Goal: Task Accomplishment & Management: Manage account settings

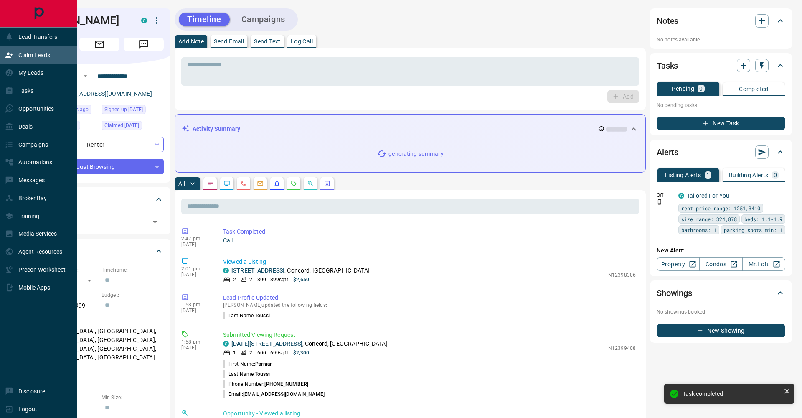
click at [20, 51] on div "Claim Leads" at bounding box center [27, 55] width 45 height 14
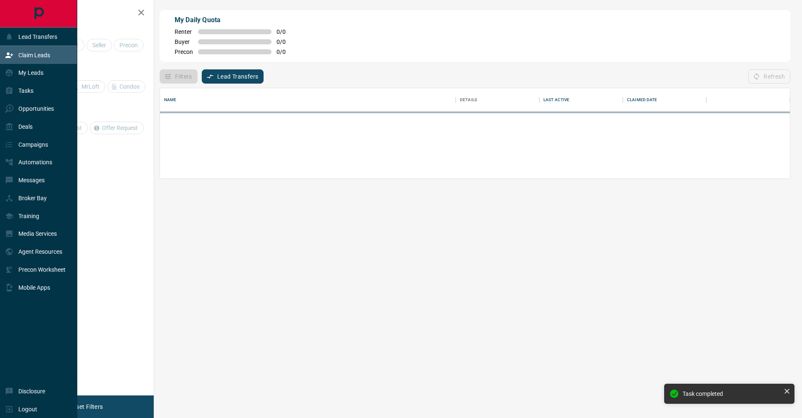
scroll to position [0, 0]
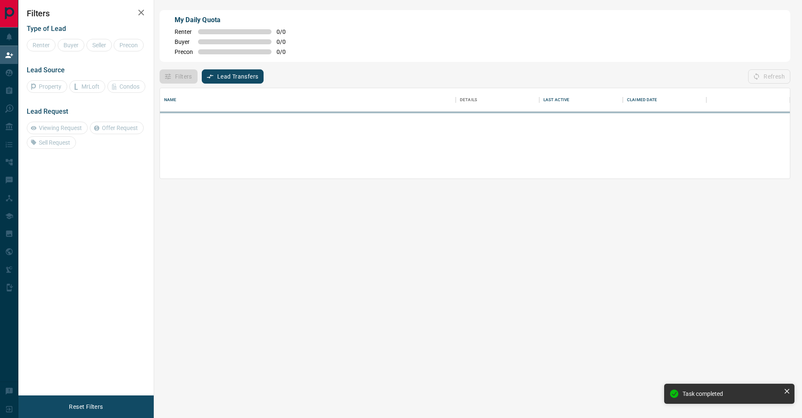
click at [73, 45] on div "Renter Buyer Seller Precon" at bounding box center [86, 45] width 119 height 13
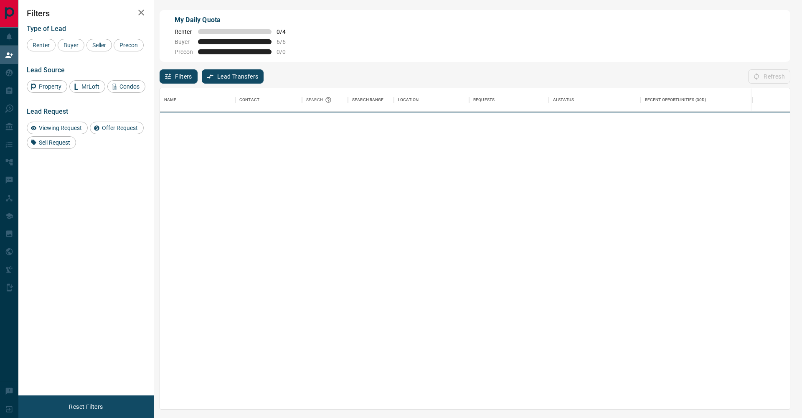
scroll to position [321, 630]
drag, startPoint x: 76, startPoint y: 47, endPoint x: 93, endPoint y: 46, distance: 17.2
click at [76, 47] on span "Buyer" at bounding box center [71, 45] width 21 height 7
click at [99, 45] on span "Seller" at bounding box center [99, 45] width 20 height 7
click at [117, 48] on span "Precon" at bounding box center [129, 45] width 24 height 7
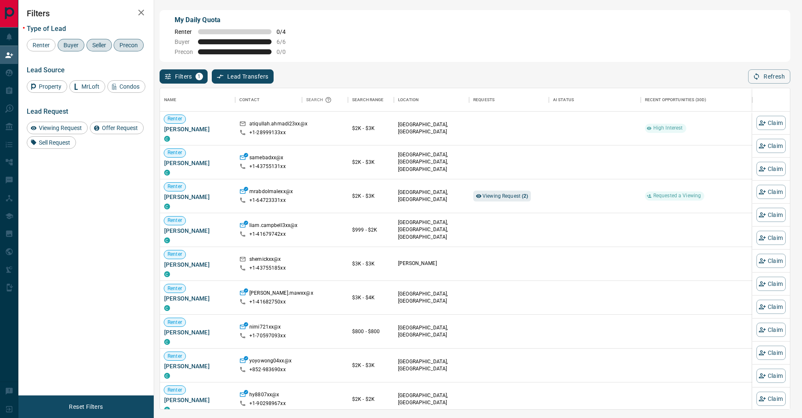
click at [140, 15] on icon "button" at bounding box center [141, 13] width 6 height 6
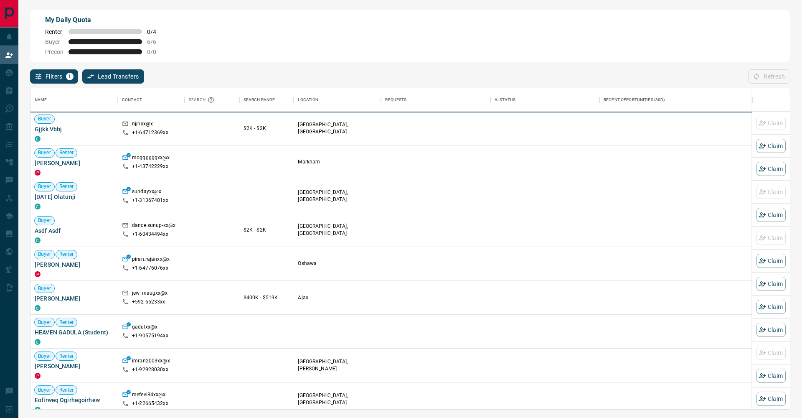
scroll to position [321, 760]
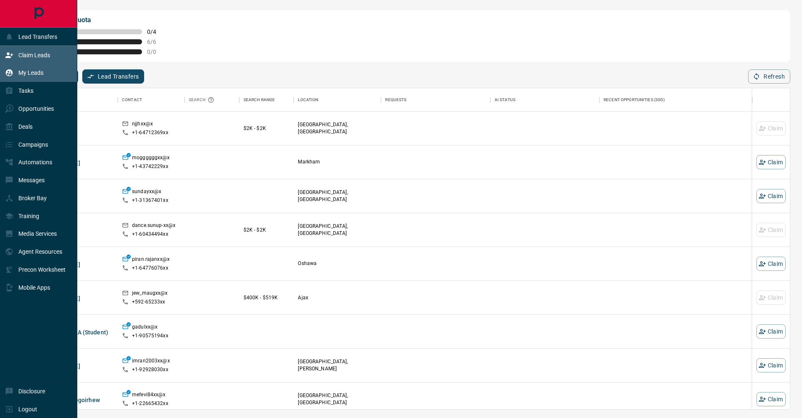
click at [12, 79] on div "My Leads" at bounding box center [24, 73] width 38 height 14
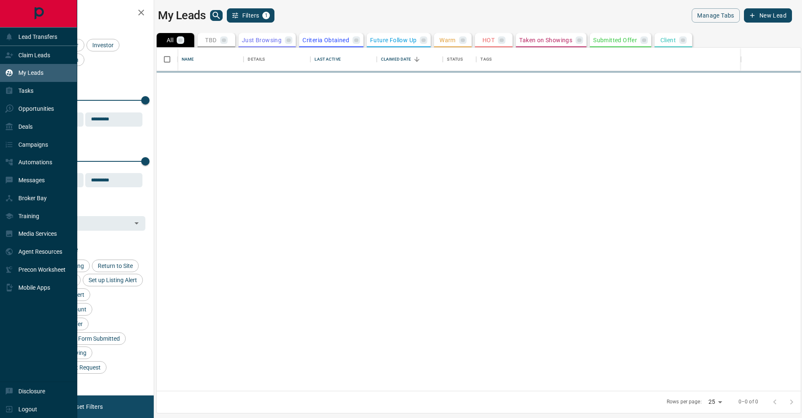
scroll to position [343, 644]
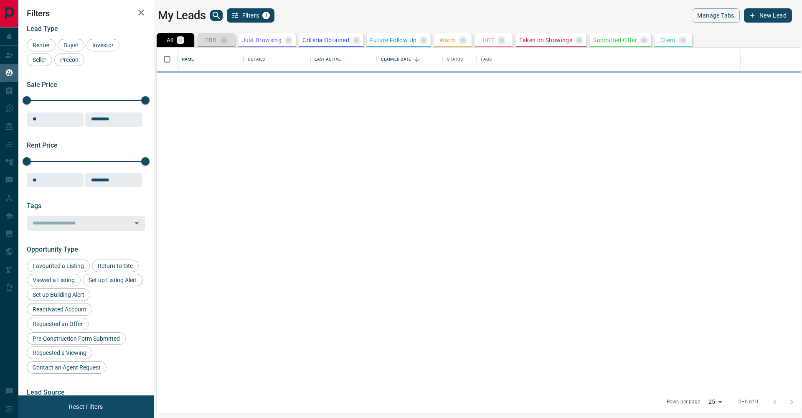
drag, startPoint x: 227, startPoint y: 44, endPoint x: 191, endPoint y: 39, distance: 36.3
click at [227, 44] on button "TBD" at bounding box center [217, 40] width 38 height 14
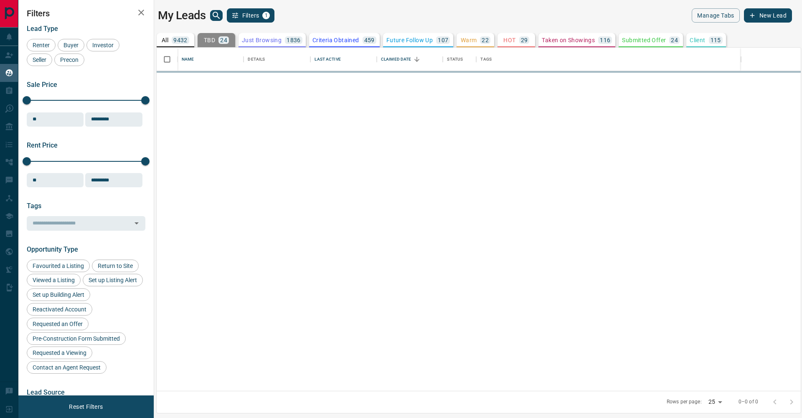
click at [141, 13] on icon "button" at bounding box center [141, 13] width 10 height 10
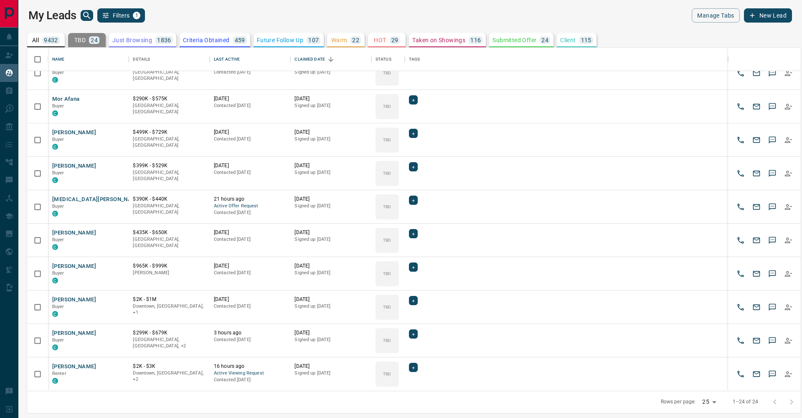
scroll to position [483, 0]
click at [76, 369] on button "[PERSON_NAME]" at bounding box center [74, 367] width 44 height 8
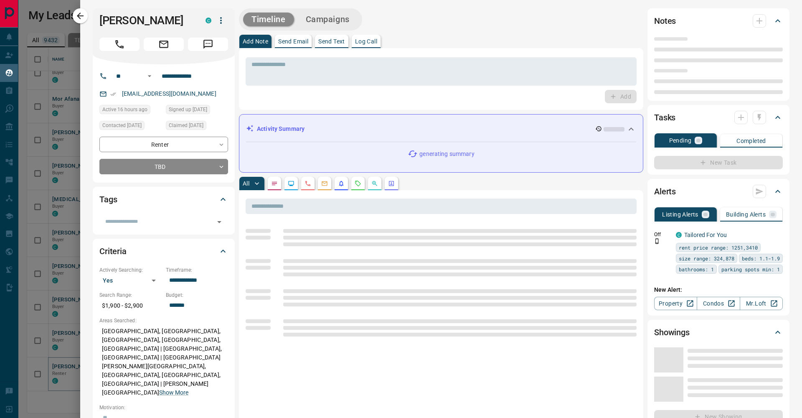
type input "**"
type input "**********"
type input "**"
type input "*"
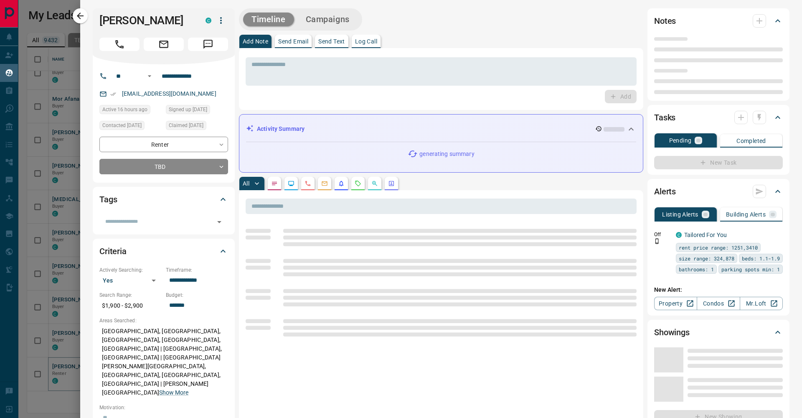
type input "**********"
type input "*******"
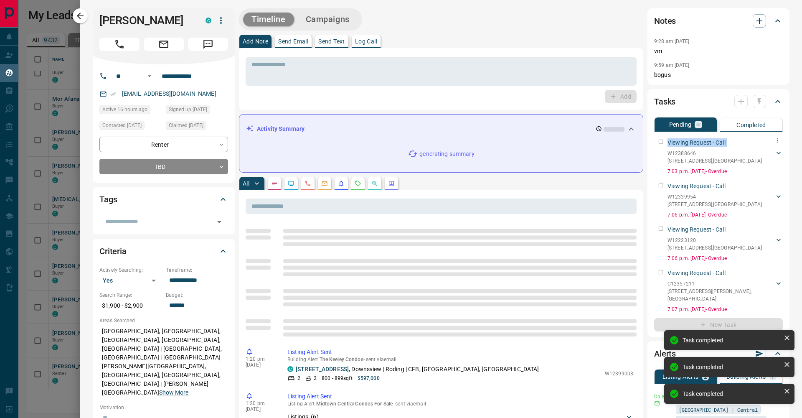
click at [662, 142] on div "Viewing Request - Call W12388646 [STREET_ADDRESS][GEOGRAPHIC_DATA][PERSON_NAME]…" at bounding box center [718, 155] width 129 height 40
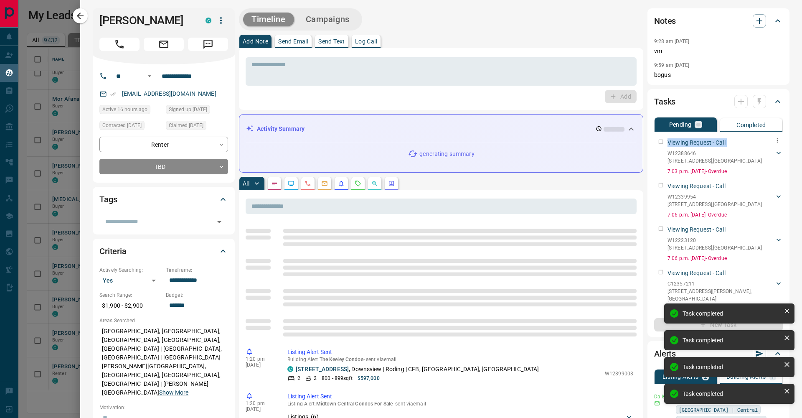
click at [662, 142] on div "Viewing Request - Call W12388646 [STREET_ADDRESS][GEOGRAPHIC_DATA][PERSON_NAME]…" at bounding box center [718, 155] width 129 height 40
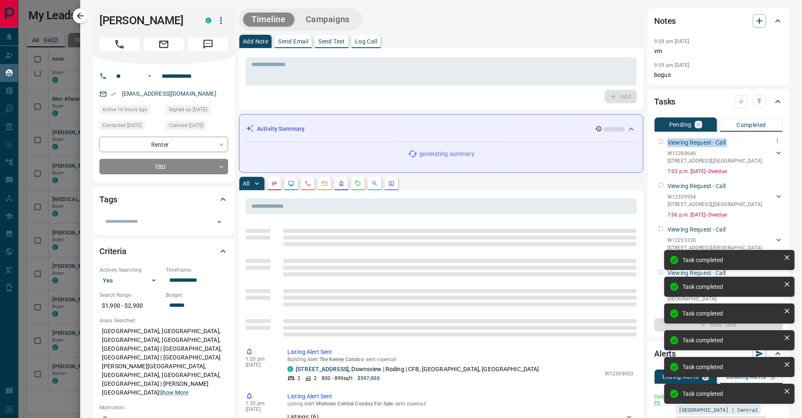
click at [662, 142] on div "Viewing Request - Call W12388646 [STREET_ADDRESS][GEOGRAPHIC_DATA][PERSON_NAME]…" at bounding box center [718, 155] width 129 height 40
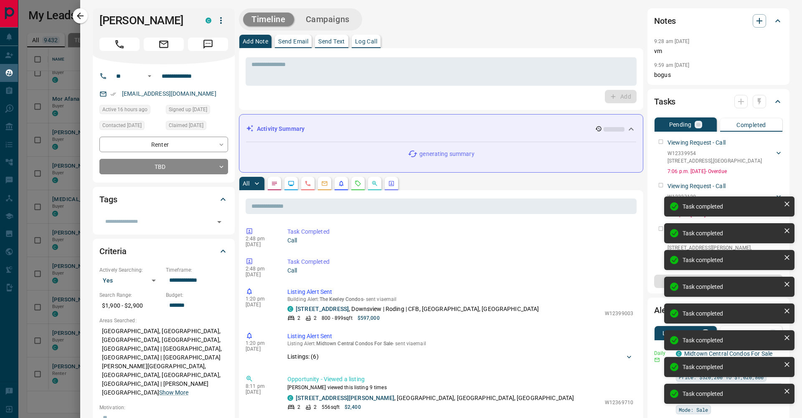
click at [662, 142] on div "Viewing Request - Call W12339954 [STREET_ADDRESS][GEOGRAPHIC_DATA][PERSON_NAME]…" at bounding box center [718, 155] width 129 height 40
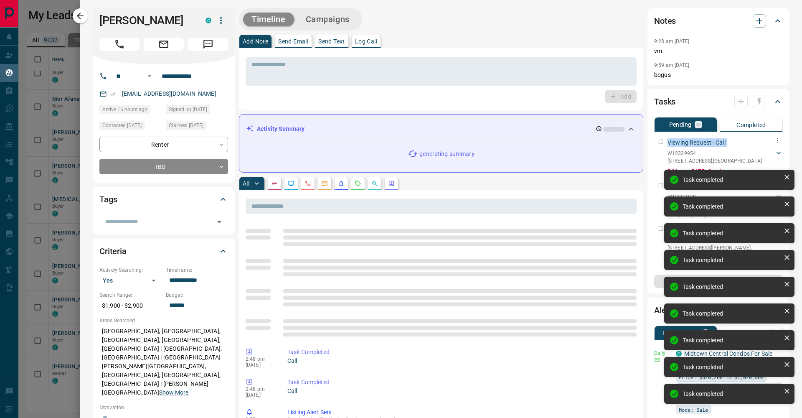
click at [662, 142] on div "Viewing Request - Call W12339954 [STREET_ADDRESS][GEOGRAPHIC_DATA][PERSON_NAME]…" at bounding box center [718, 155] width 129 height 40
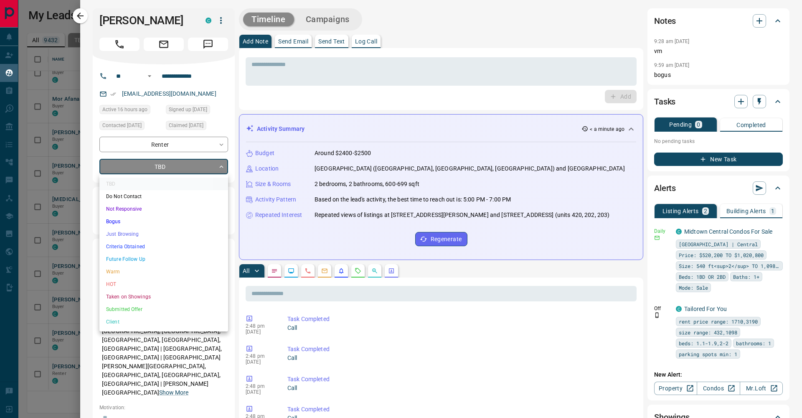
click at [214, 161] on body "Lead Transfers Claim Leads My Leads Tasks Opportunities Deals Campaigns Automat…" at bounding box center [401, 203] width 802 height 407
click at [181, 208] on li "Not Responsive" at bounding box center [163, 209] width 129 height 13
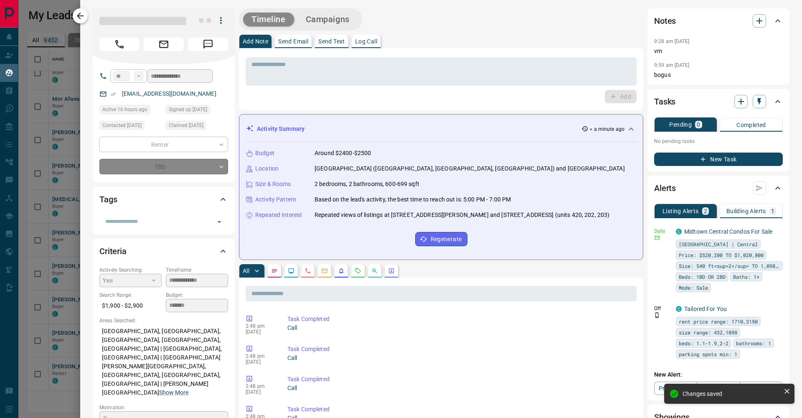
type input "*"
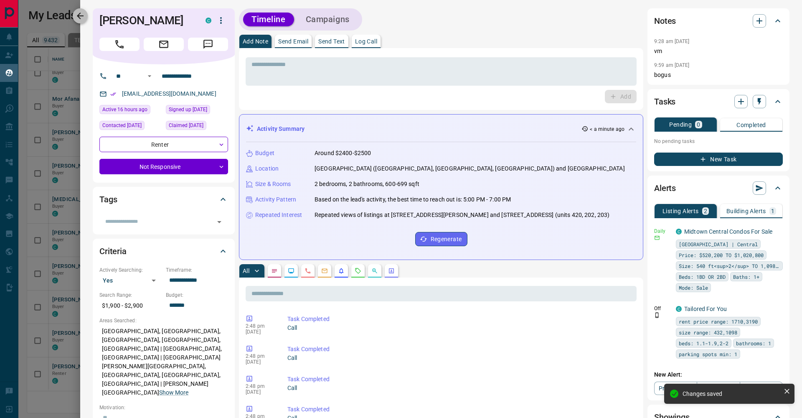
click at [83, 13] on icon "button" at bounding box center [80, 16] width 10 height 10
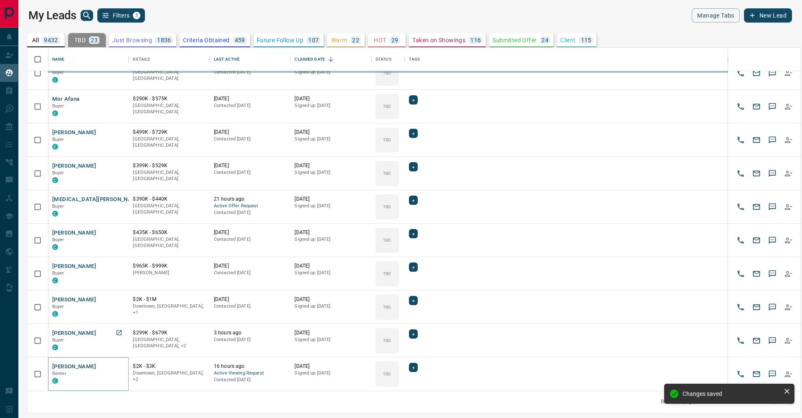
scroll to position [449, 0]
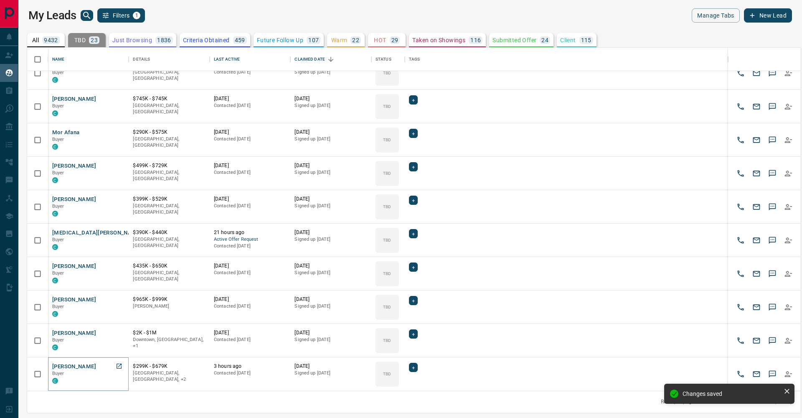
click at [71, 366] on button "[PERSON_NAME]" at bounding box center [74, 367] width 44 height 8
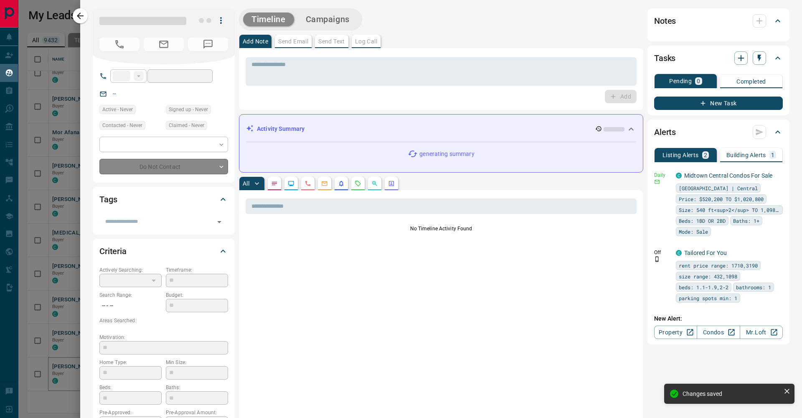
type input "**"
type input "**********"
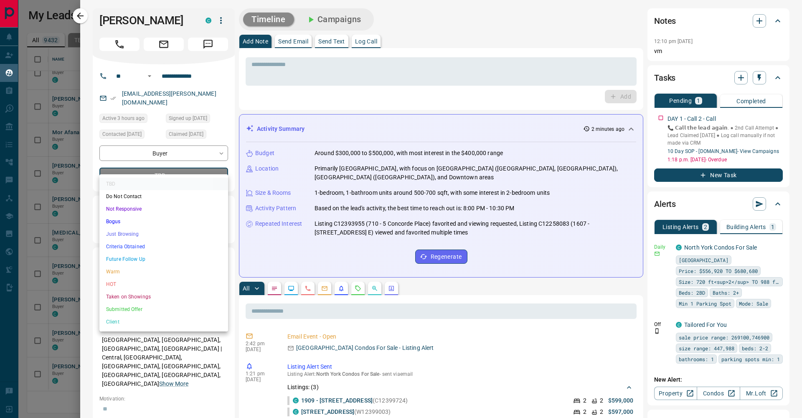
click at [201, 171] on body "Lead Transfers Claim Leads My Leads Tasks Opportunities Deals Campaigns Automat…" at bounding box center [401, 203] width 802 height 407
click at [199, 242] on li "Criteria Obtained" at bounding box center [163, 246] width 129 height 13
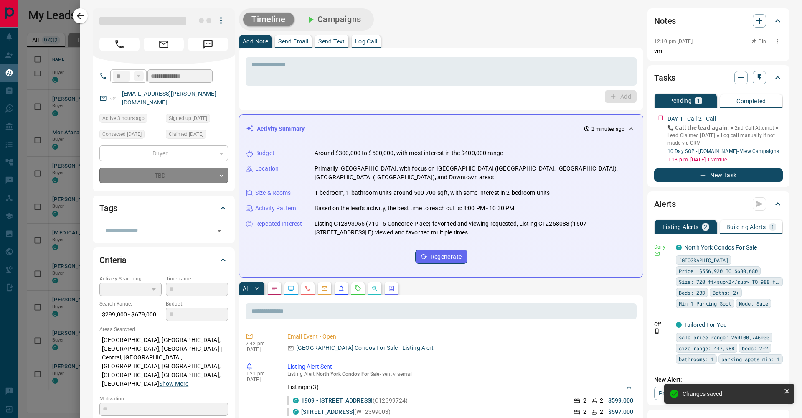
type input "*"
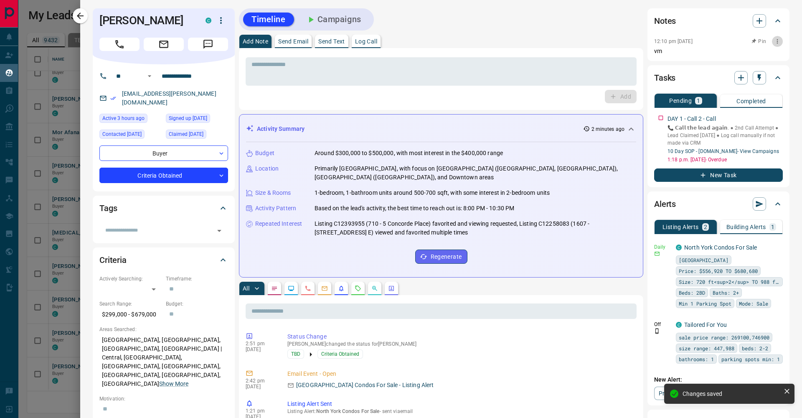
click at [778, 43] on icon "button" at bounding box center [777, 41] width 7 height 7
click at [773, 73] on li "Delete" at bounding box center [764, 69] width 37 height 13
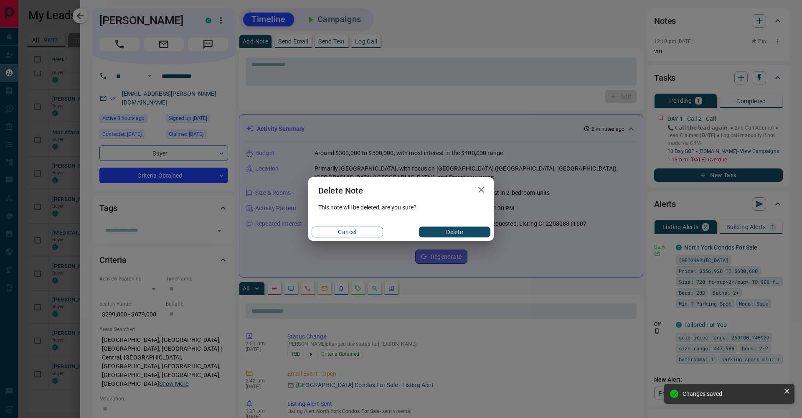
click at [446, 229] on button "Delete" at bounding box center [454, 231] width 71 height 11
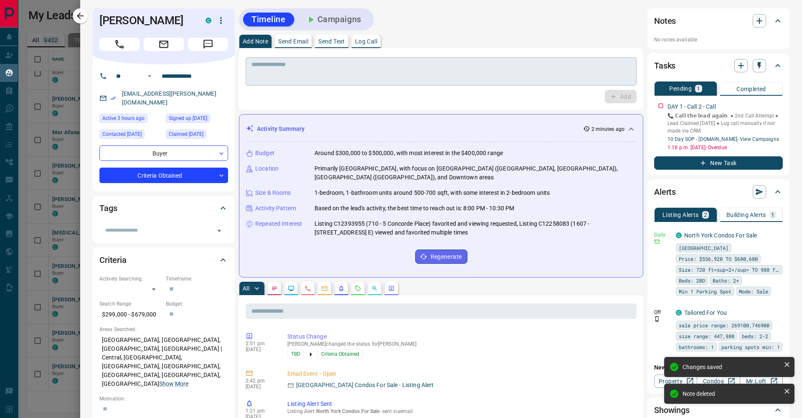
click at [391, 68] on textarea at bounding box center [441, 71] width 379 height 21
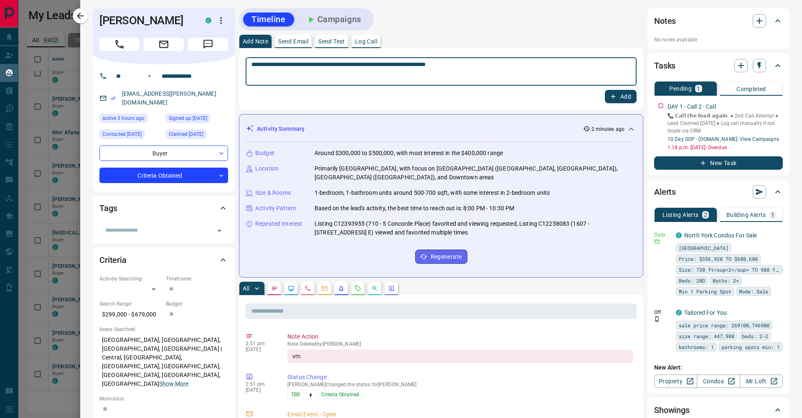
type textarea "**********"
click at [618, 92] on button "Add" at bounding box center [621, 96] width 32 height 13
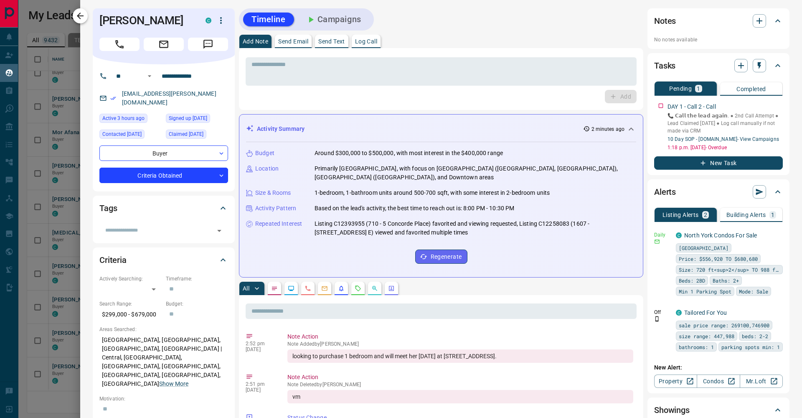
click at [84, 18] on button "button" at bounding box center [80, 15] width 15 height 15
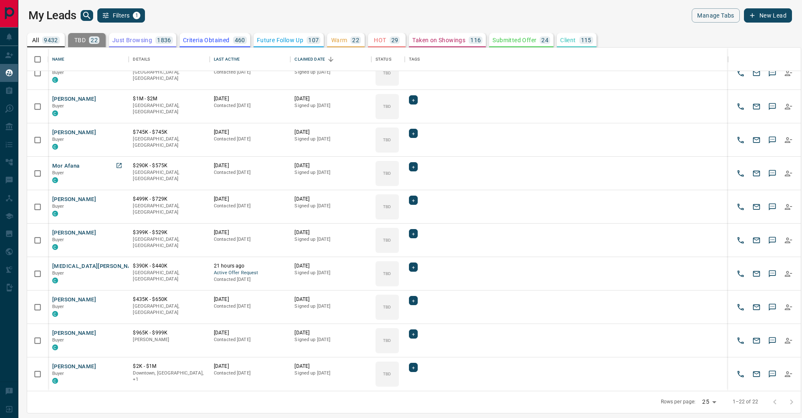
scroll to position [416, 0]
click at [76, 367] on button "[PERSON_NAME]" at bounding box center [74, 367] width 44 height 8
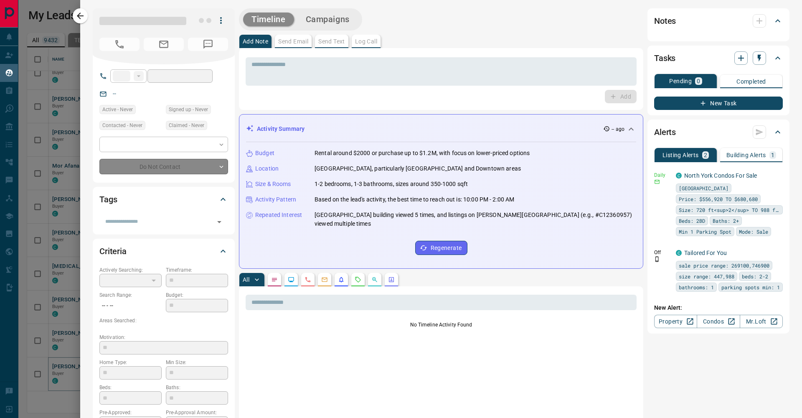
type input "**"
type input "**********"
type input "**"
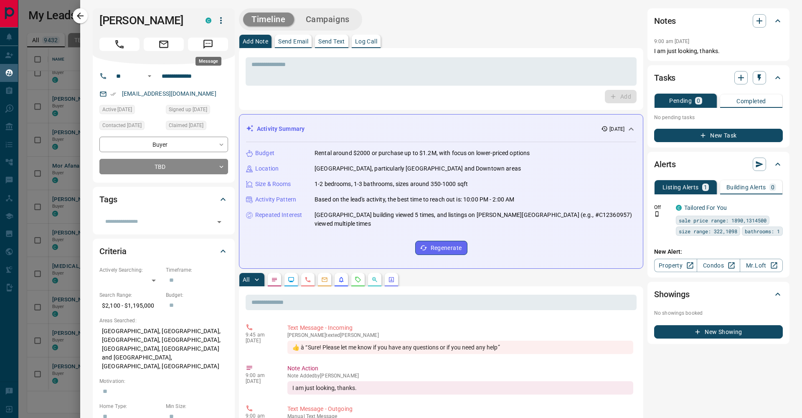
click at [213, 45] on icon "Message" at bounding box center [208, 44] width 11 height 11
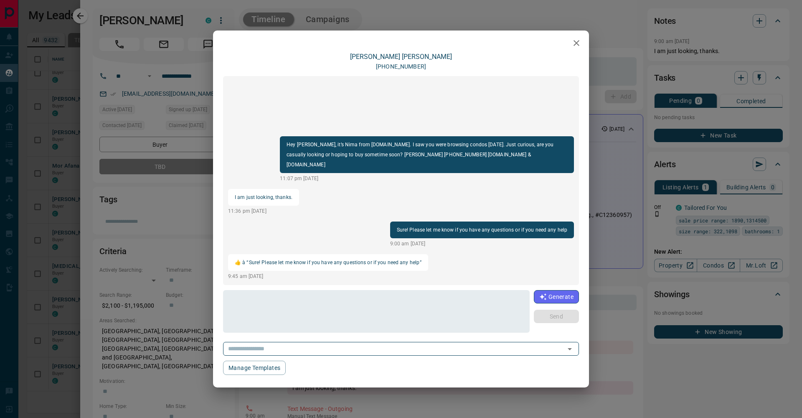
click at [643, 165] on div "[PERSON_NAME] [PHONE_NUMBER] Hey [PERSON_NAME], it’s Nima from [DOMAIN_NAME]. I…" at bounding box center [401, 209] width 802 height 418
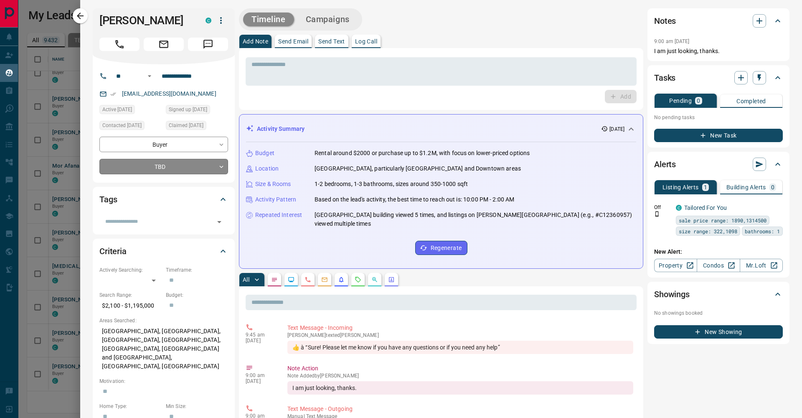
click at [192, 169] on body "Lead Transfers Claim Leads My Leads Tasks Opportunities Deals Campaigns Automat…" at bounding box center [401, 203] width 802 height 407
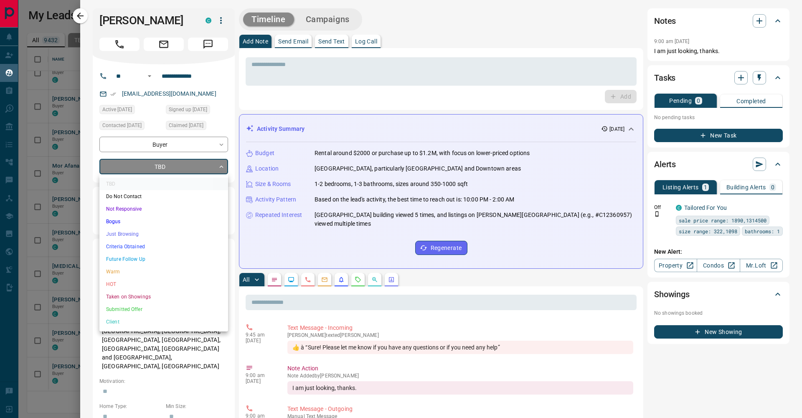
click at [207, 233] on li "Just Browsing" at bounding box center [163, 234] width 129 height 13
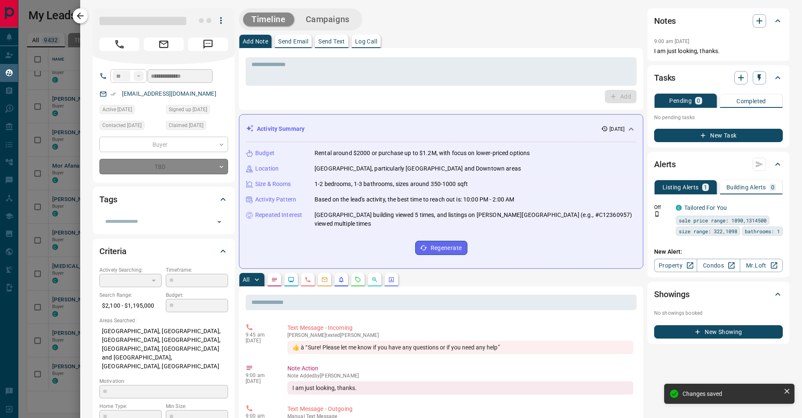
click at [84, 13] on icon "button" at bounding box center [80, 16] width 10 height 10
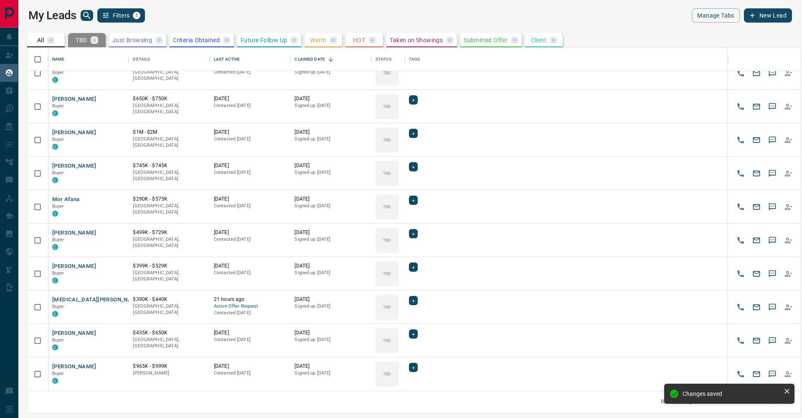
scroll to position [382, 0]
click at [69, 366] on button "[PERSON_NAME]" at bounding box center [74, 367] width 44 height 8
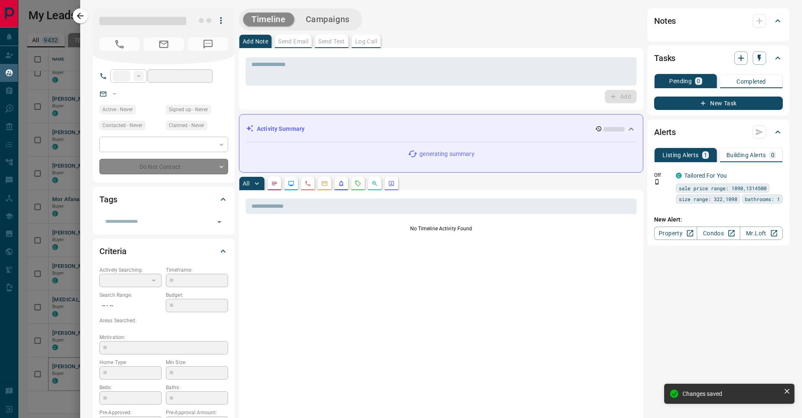
type input "**"
type input "**********"
type input "**"
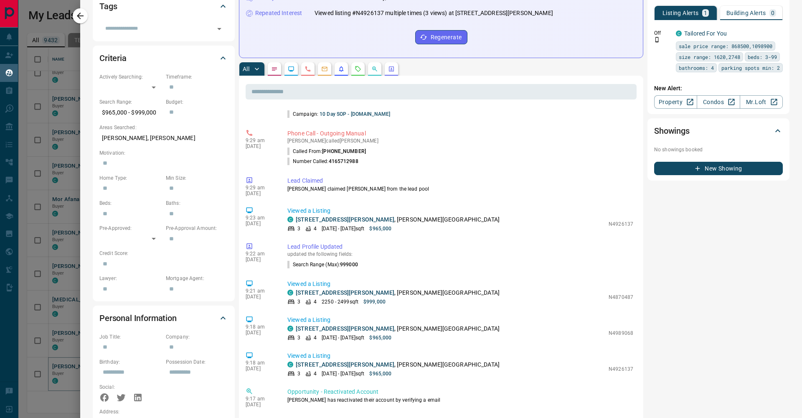
scroll to position [251, 0]
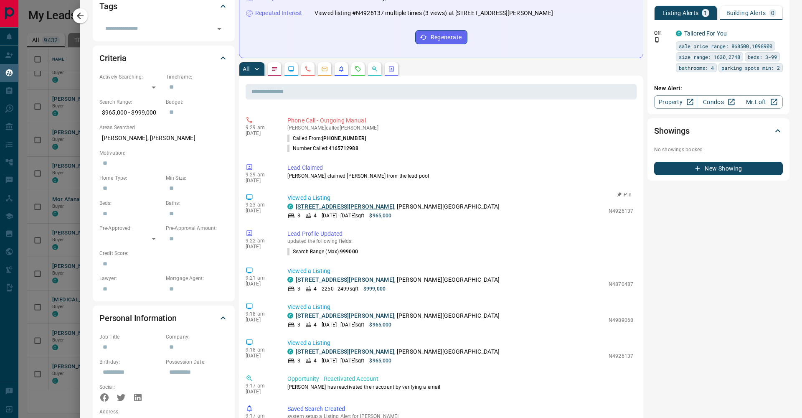
click at [354, 206] on link "[STREET_ADDRESS][PERSON_NAME]" at bounding box center [345, 206] width 99 height 7
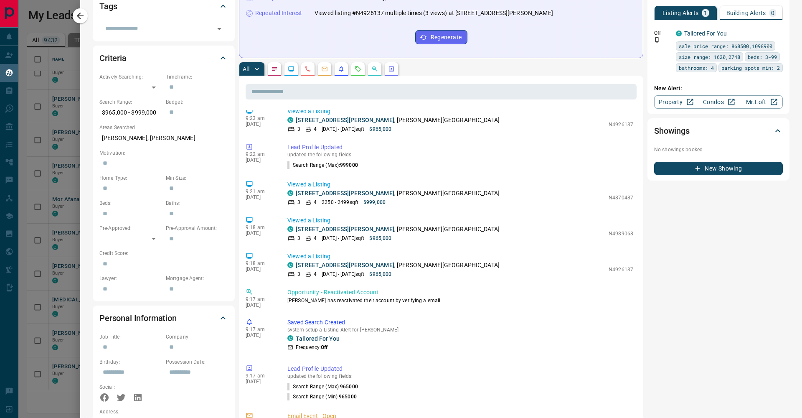
scroll to position [204, 0]
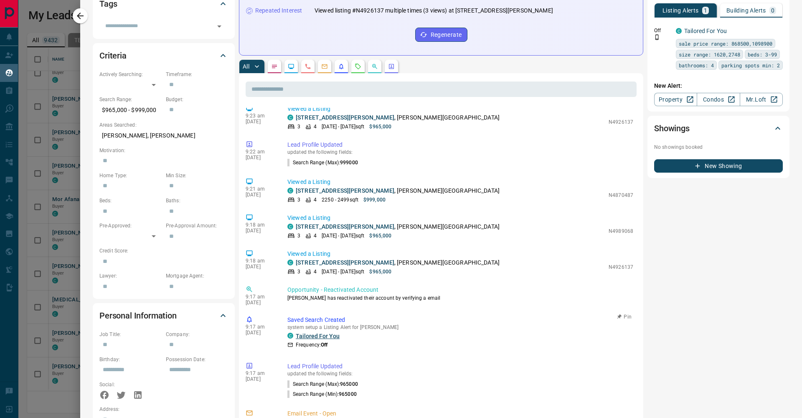
click at [328, 333] on link "Tailored For You" at bounding box center [318, 336] width 44 height 7
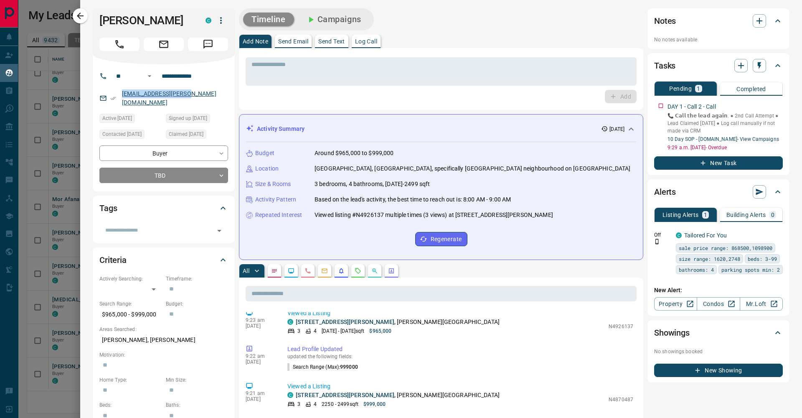
scroll to position [0, 0]
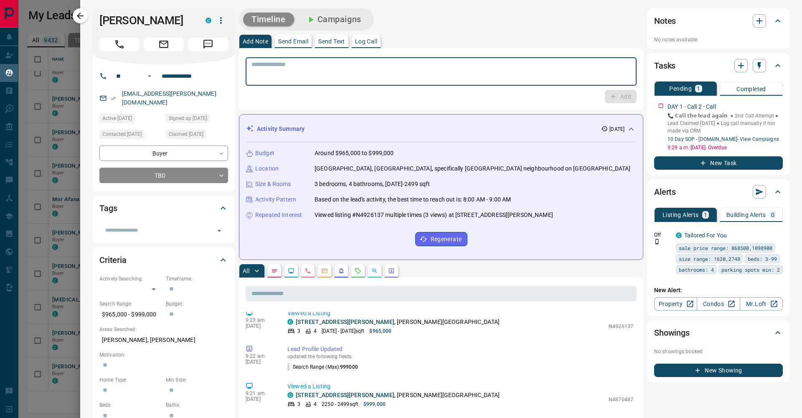
click at [267, 76] on textarea at bounding box center [441, 71] width 379 height 21
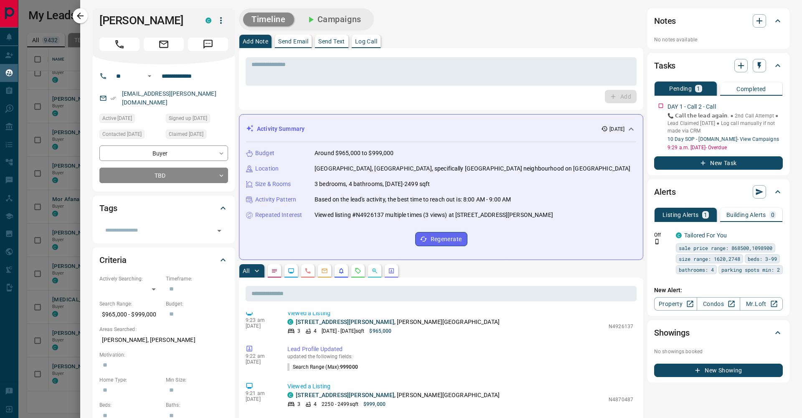
click at [334, 88] on div "* ​ Add" at bounding box center [441, 79] width 391 height 48
click at [215, 43] on button "Message" at bounding box center [208, 44] width 40 height 13
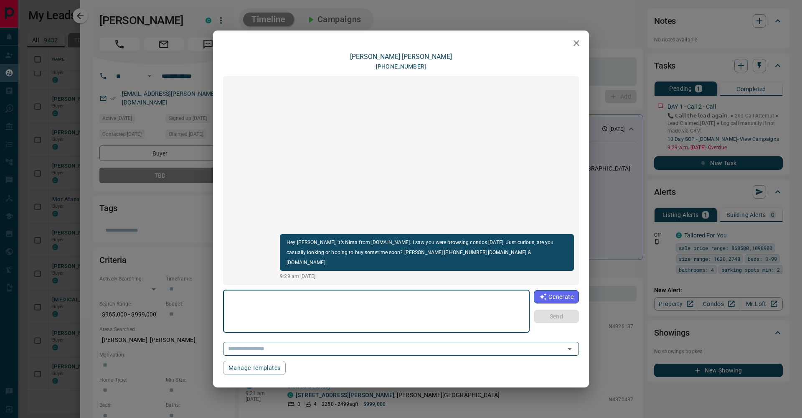
click at [681, 126] on div "[PERSON_NAME] [PHONE_NUMBER] Hey [PERSON_NAME], it’s Nima from [DOMAIN_NAME]. I…" at bounding box center [401, 209] width 802 height 418
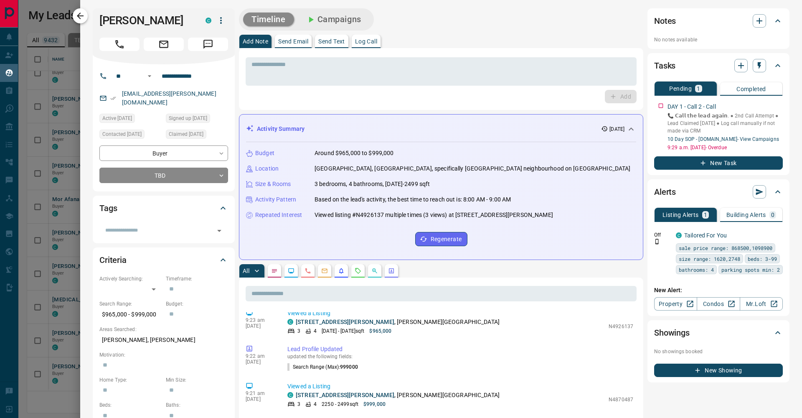
click at [84, 18] on icon "button" at bounding box center [80, 16] width 10 height 10
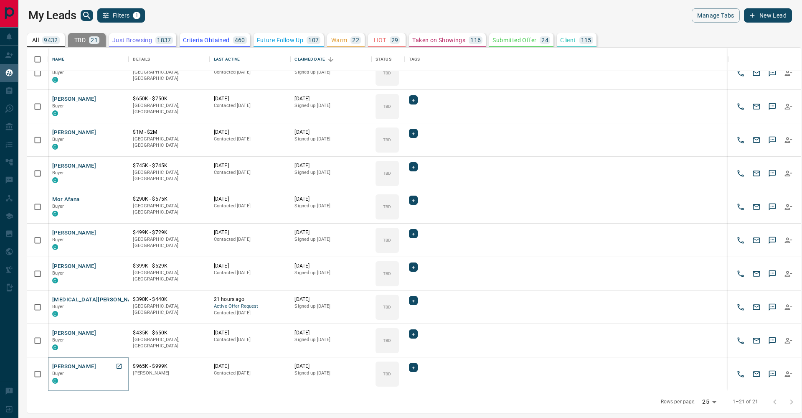
click at [76, 363] on button "[PERSON_NAME]" at bounding box center [74, 367] width 44 height 8
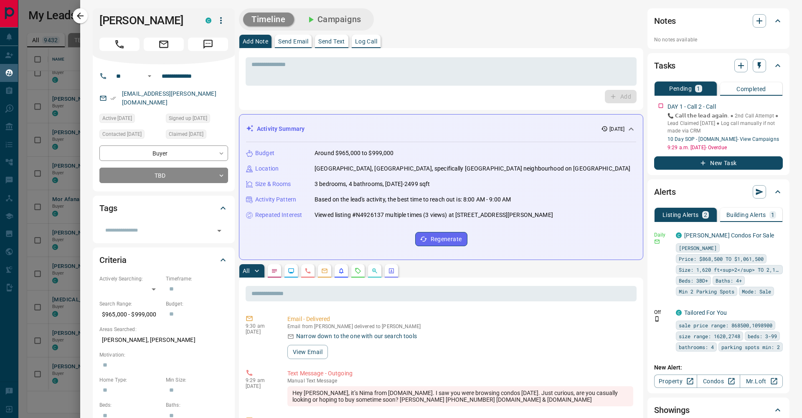
click at [41, 156] on div at bounding box center [401, 209] width 802 height 418
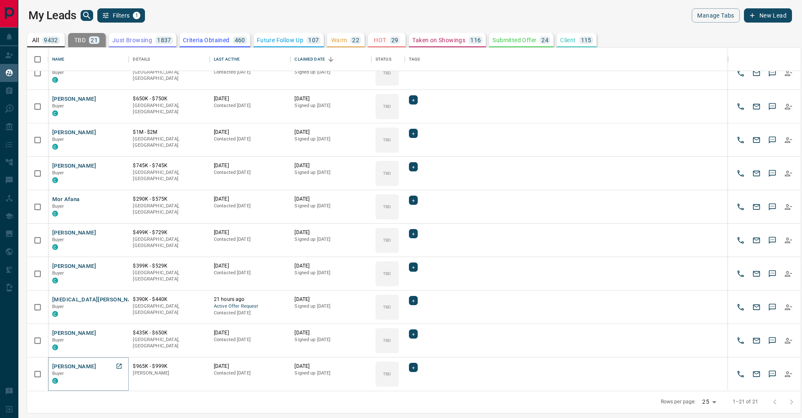
click at [76, 366] on button "[PERSON_NAME]" at bounding box center [74, 367] width 44 height 8
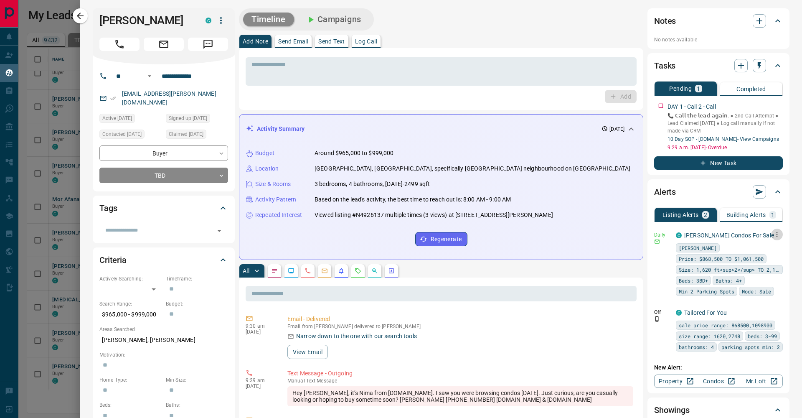
click at [775, 236] on icon "button" at bounding box center [777, 235] width 8 height 8
click at [775, 246] on li "Send" at bounding box center [764, 250] width 37 height 13
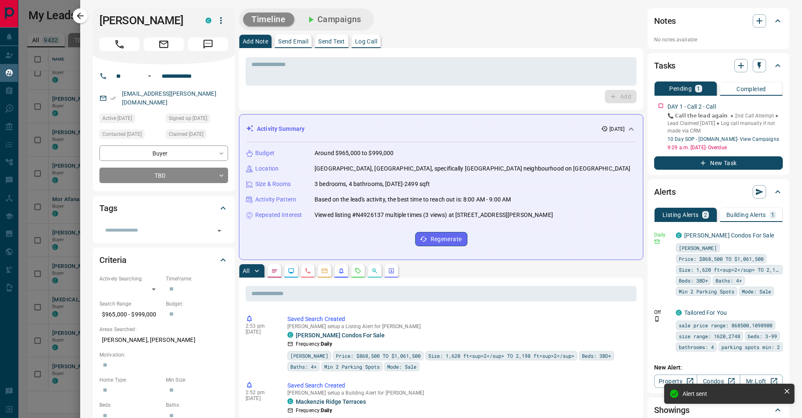
click at [85, 17] on icon "button" at bounding box center [80, 16] width 10 height 10
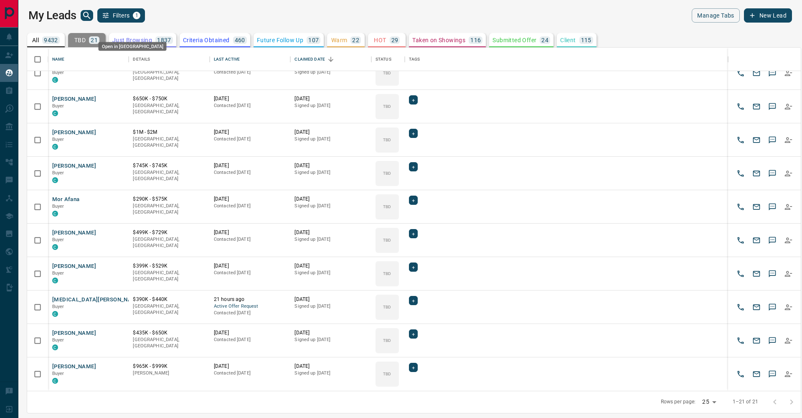
scroll to position [382, 0]
click at [146, 47] on div "Name Details Last Active Claimed Date Status Tags [PERSON_NAME] Buyer C $875K -…" at bounding box center [414, 230] width 775 height 366
click at [41, 41] on div "All 9432" at bounding box center [46, 40] width 28 height 8
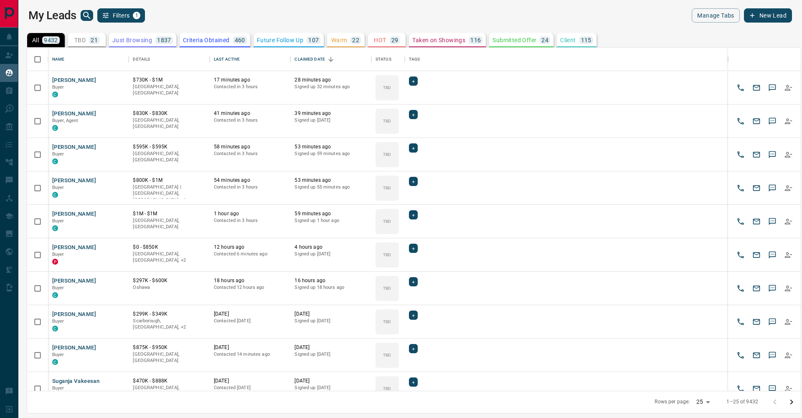
scroll to position [0, 0]
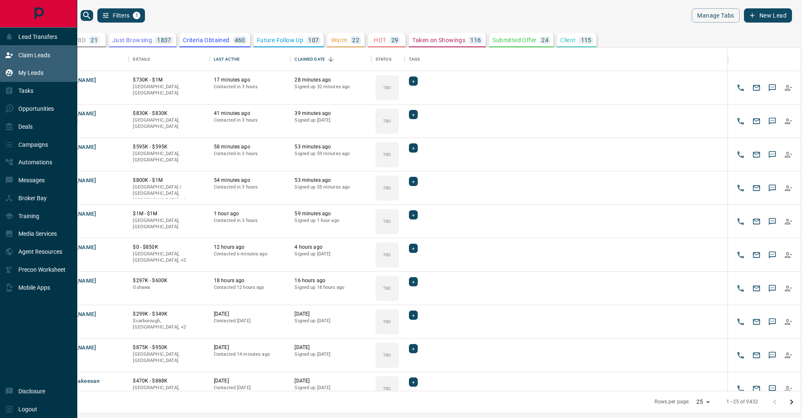
click at [8, 50] on div "Claim Leads" at bounding box center [27, 55] width 45 height 14
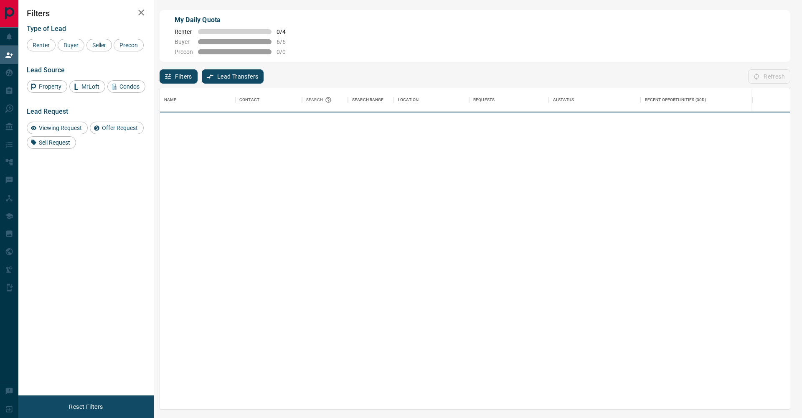
scroll to position [321, 630]
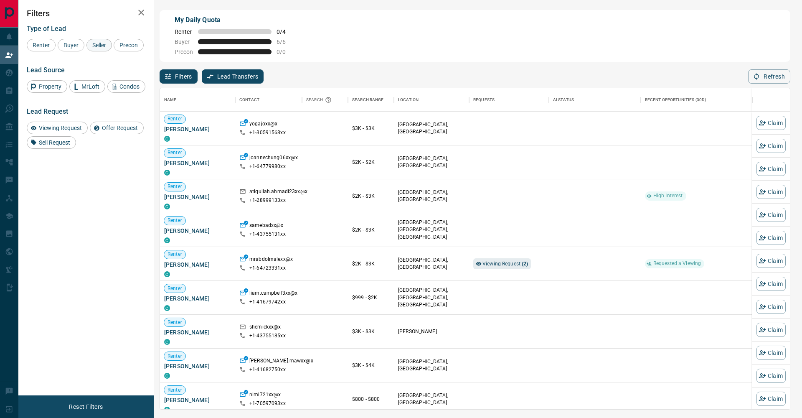
drag, startPoint x: 76, startPoint y: 43, endPoint x: 91, endPoint y: 45, distance: 15.2
click at [77, 43] on span "Buyer" at bounding box center [71, 45] width 21 height 7
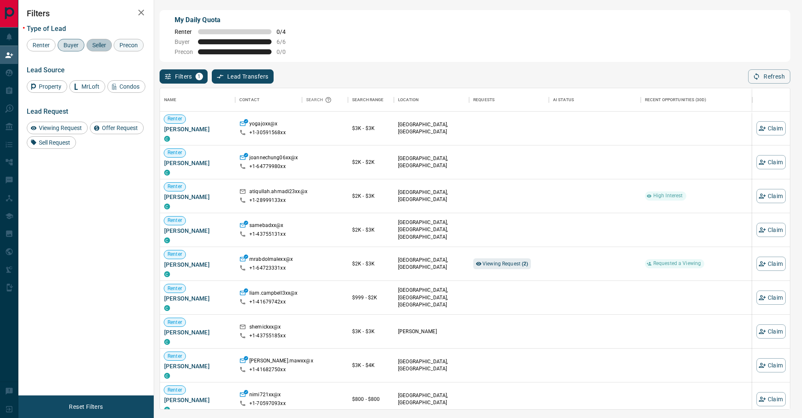
drag, startPoint x: 94, startPoint y: 45, endPoint x: 36, endPoint y: 56, distance: 59.5
click at [92, 45] on span "Seller" at bounding box center [99, 45] width 20 height 7
click at [117, 48] on span "Precon" at bounding box center [129, 45] width 24 height 7
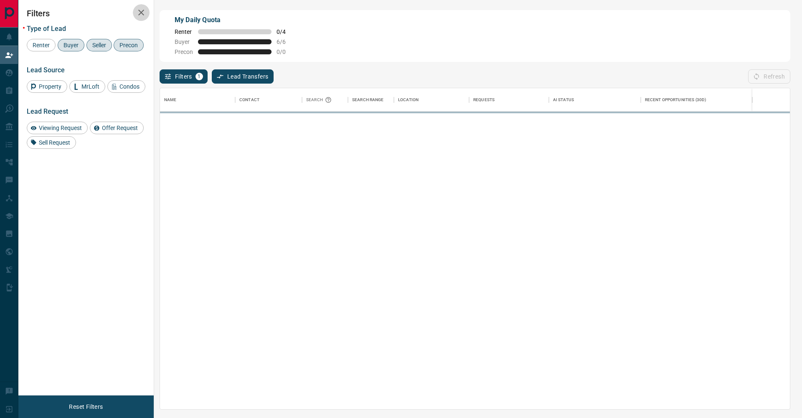
click at [138, 12] on icon "button" at bounding box center [141, 13] width 10 height 10
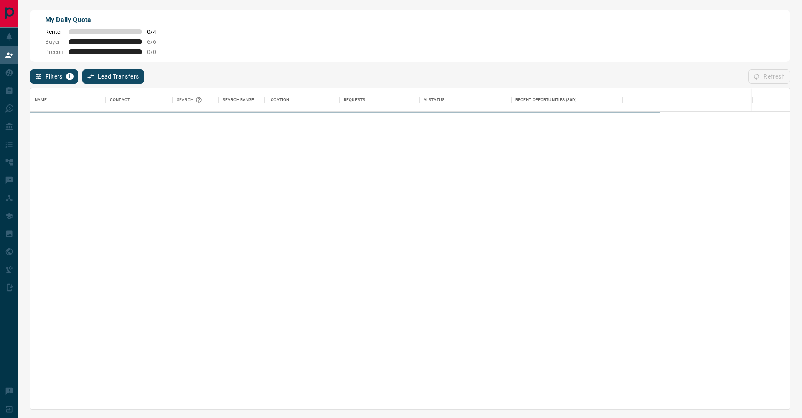
scroll to position [0, 0]
